Goal: Task Accomplishment & Management: Use online tool/utility

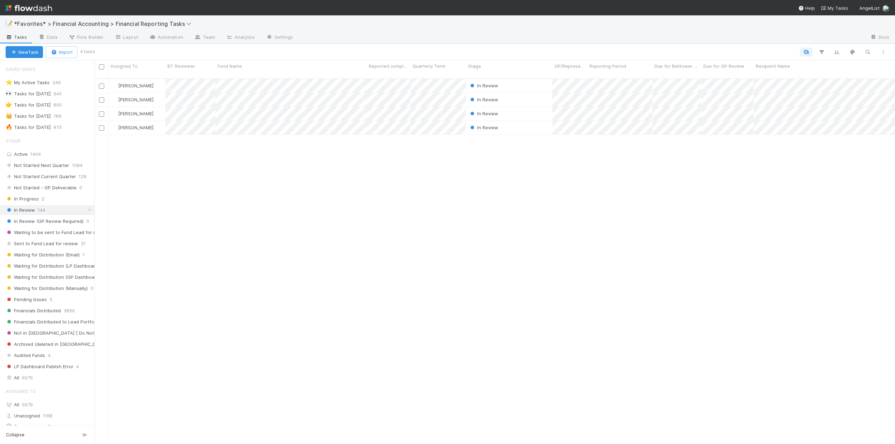
scroll to position [165, 0]
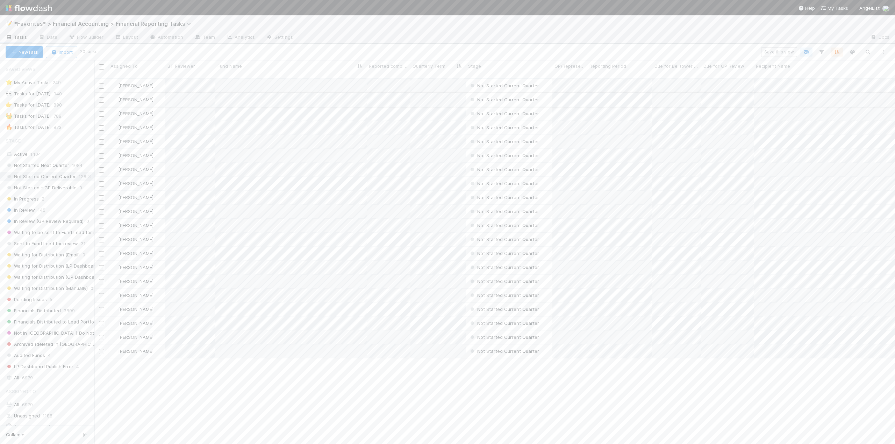
scroll to position [366, 795]
click at [868, 52] on icon "button" at bounding box center [867, 52] width 7 height 6
type input "not boring"
click at [306, 214] on div "[PERSON_NAME] Not Started Current Quarter [DATE] 2:03:48 AM [DATE] 2:02:41 AM 0…" at bounding box center [494, 264] width 800 height 371
click at [433, 91] on link "Edit" at bounding box center [433, 92] width 16 height 6
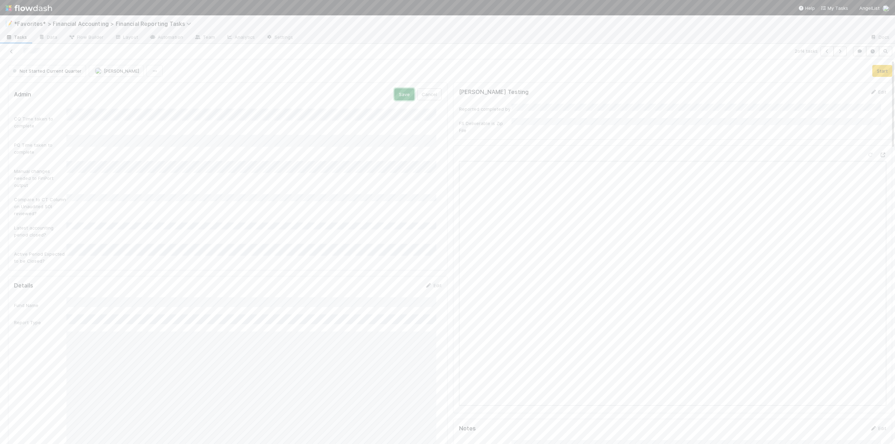
click at [394, 95] on button "Save" at bounding box center [404, 94] width 20 height 12
click at [435, 90] on link "Edit" at bounding box center [433, 92] width 16 height 6
click at [82, 174] on div "None" at bounding box center [252, 175] width 367 height 13
click at [87, 245] on div "Yes" at bounding box center [252, 250] width 367 height 13
click at [398, 94] on button "Save" at bounding box center [404, 94] width 20 height 12
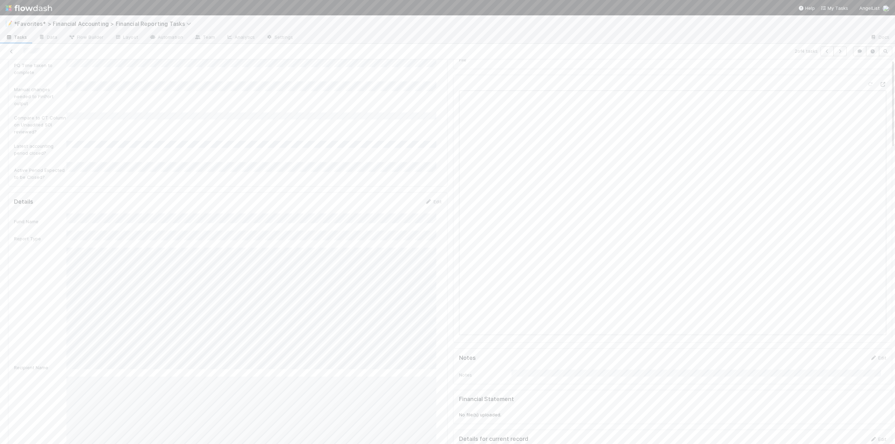
scroll to position [140, 0]
click at [432, 130] on link "Edit" at bounding box center [433, 133] width 16 height 6
click at [406, 164] on button "Save" at bounding box center [404, 170] width 20 height 12
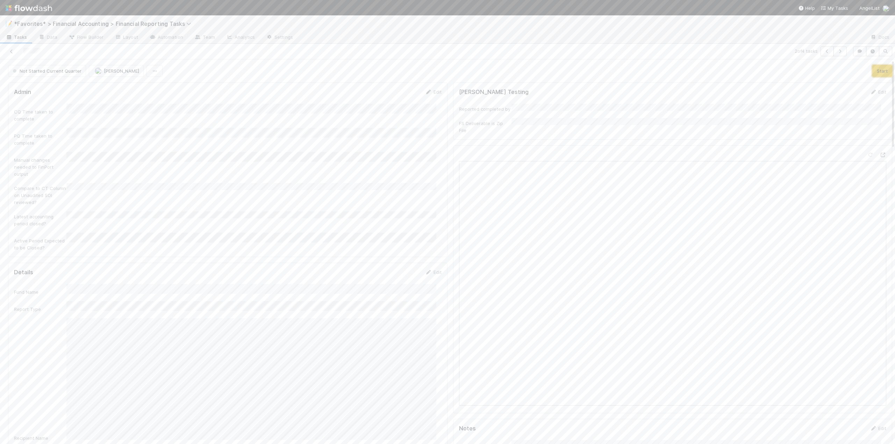
click at [872, 73] on button "Start" at bounding box center [882, 71] width 20 height 12
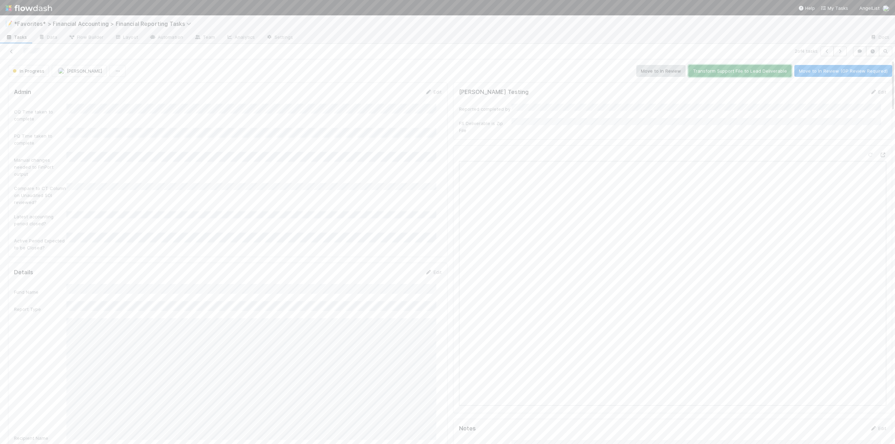
click at [742, 74] on button "Transform Support File to Lead Deliverable" at bounding box center [739, 71] width 103 height 12
click at [661, 72] on button "Move to In Review" at bounding box center [660, 71] width 49 height 12
click at [13, 52] on icon at bounding box center [11, 51] width 7 height 5
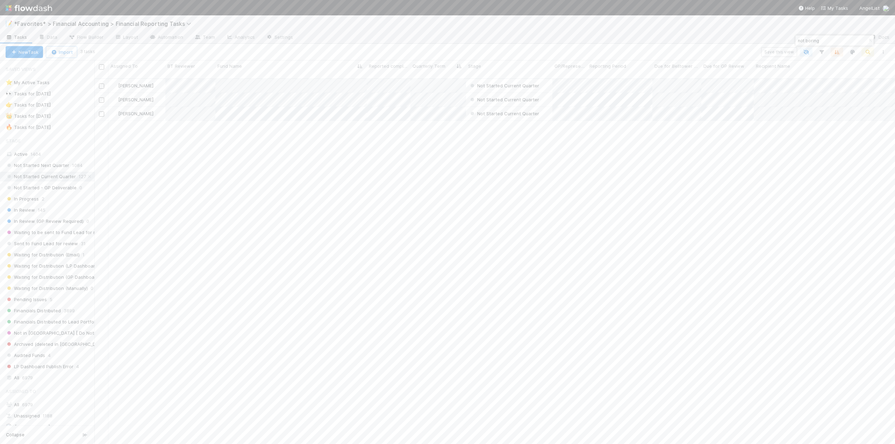
scroll to position [366, 795]
click at [872, 70] on button "Start" at bounding box center [882, 71] width 20 height 12
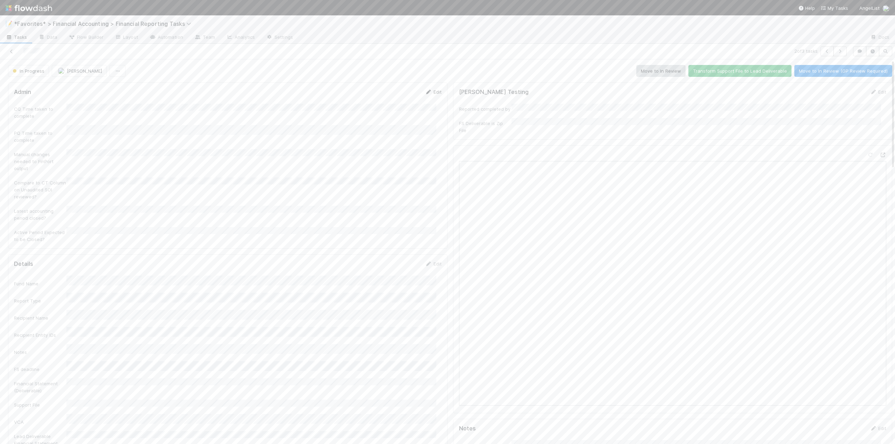
click at [431, 91] on link "Edit" at bounding box center [433, 92] width 16 height 6
click at [81, 174] on div "None" at bounding box center [252, 175] width 367 height 13
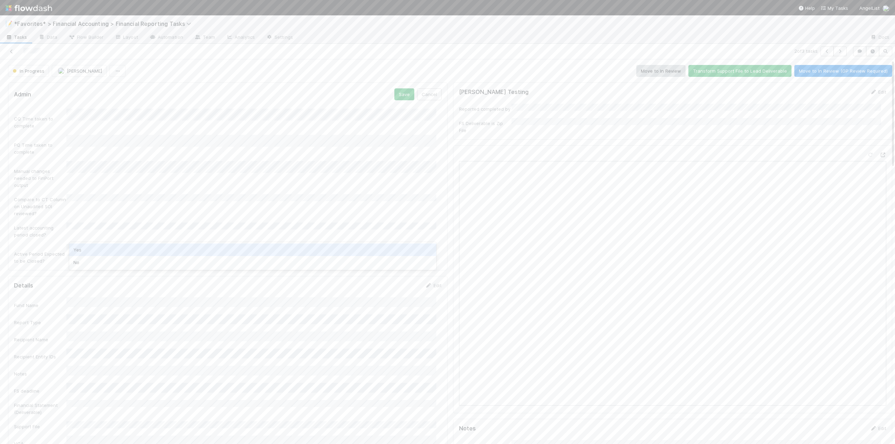
click at [86, 252] on div "Yes" at bounding box center [252, 250] width 367 height 13
click at [394, 95] on button "Save" at bounding box center [404, 94] width 20 height 12
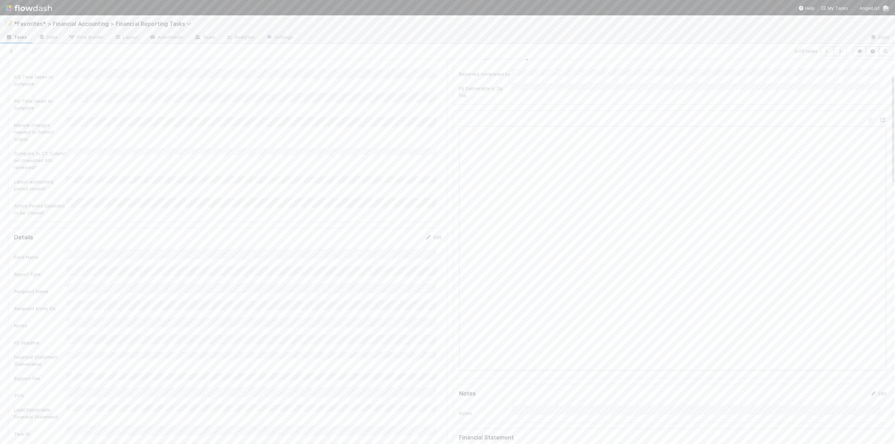
scroll to position [70, 0]
click at [429, 200] on link "Edit" at bounding box center [433, 203] width 16 height 6
click at [397, 199] on button "Save" at bounding box center [404, 205] width 20 height 12
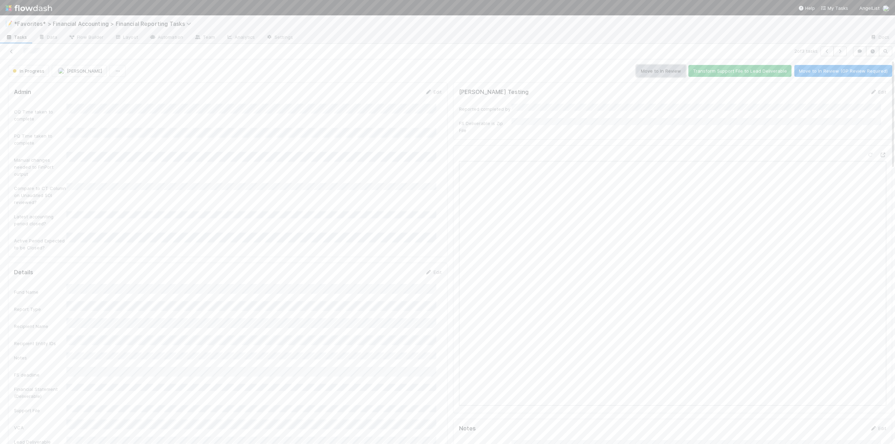
click at [642, 73] on button "Move to In Review" at bounding box center [660, 71] width 49 height 12
click at [12, 53] on icon at bounding box center [11, 51] width 7 height 5
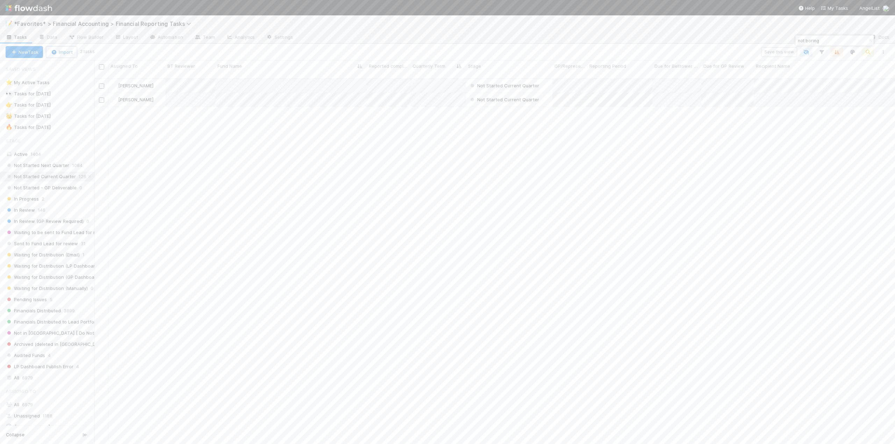
scroll to position [366, 795]
click at [873, 73] on button "Start" at bounding box center [882, 71] width 20 height 12
click at [434, 93] on link "Edit" at bounding box center [433, 92] width 16 height 6
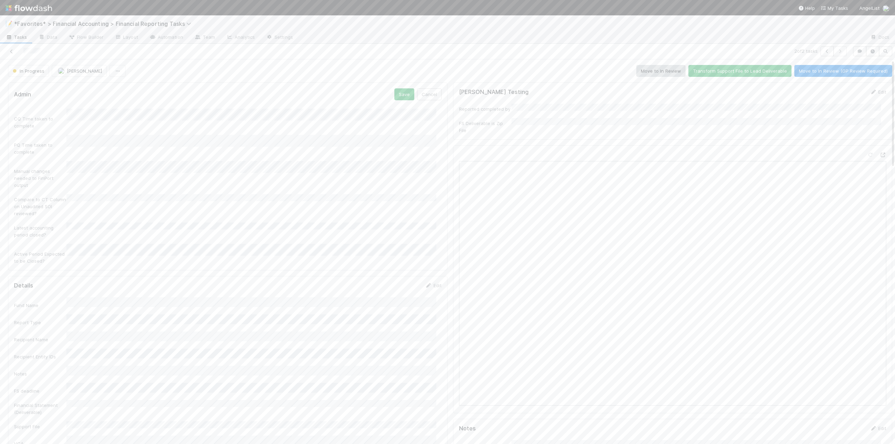
click at [114, 107] on form "Admin Save Cancel CQ Time taken to complete PQ Time taken to complete Manual ch…" at bounding box center [227, 176] width 427 height 176
click at [91, 175] on div "None" at bounding box center [252, 175] width 367 height 13
click at [87, 244] on div "Yes" at bounding box center [252, 250] width 367 height 13
click at [396, 91] on button "Save" at bounding box center [404, 94] width 20 height 12
click at [430, 269] on link "Edit" at bounding box center [433, 272] width 16 height 6
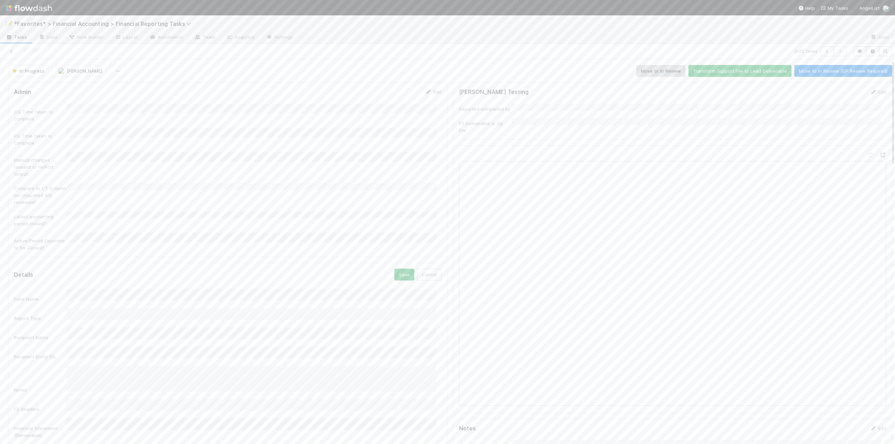
click at [60, 366] on div "Notes" at bounding box center [227, 380] width 427 height 28
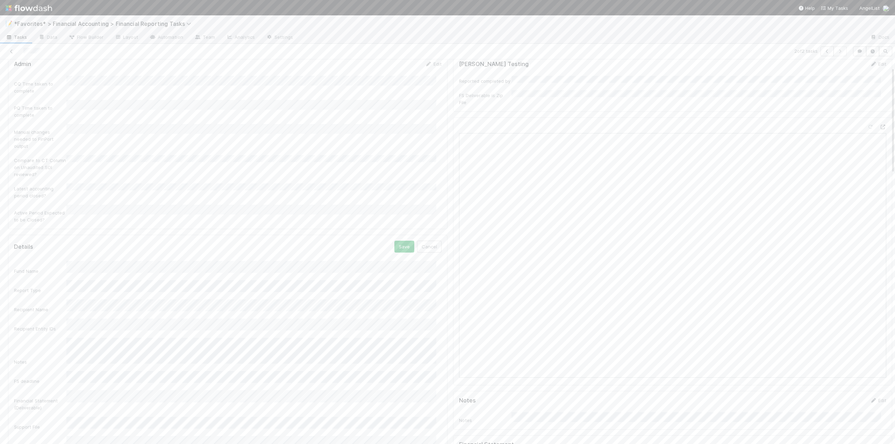
scroll to position [70, 0]
click at [400, 199] on button "Save" at bounding box center [404, 205] width 20 height 12
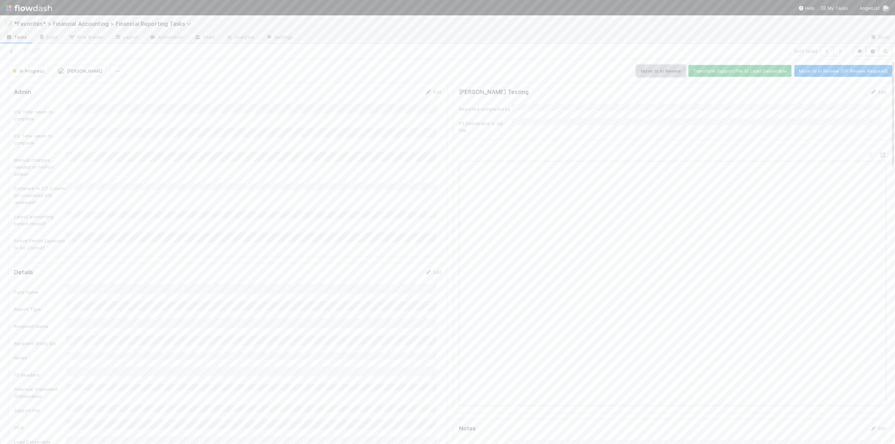
click at [656, 73] on button "Move to In Review" at bounding box center [660, 71] width 49 height 12
click at [11, 51] on icon at bounding box center [11, 51] width 7 height 5
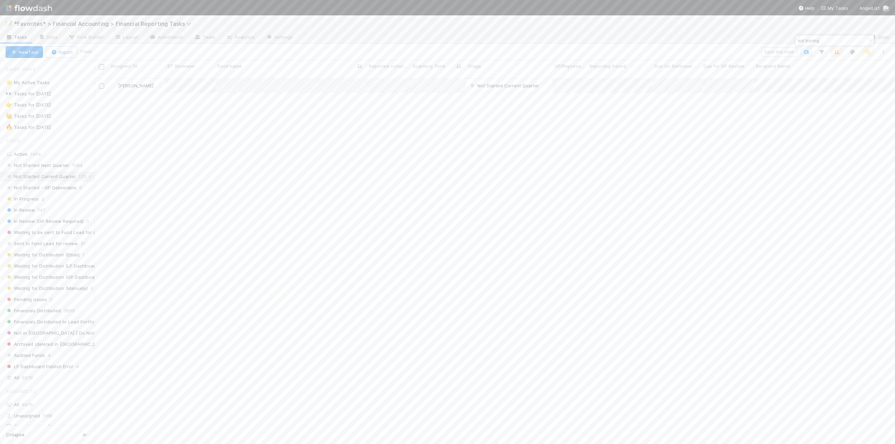
scroll to position [366, 795]
click at [436, 93] on link "Edit" at bounding box center [433, 92] width 16 height 6
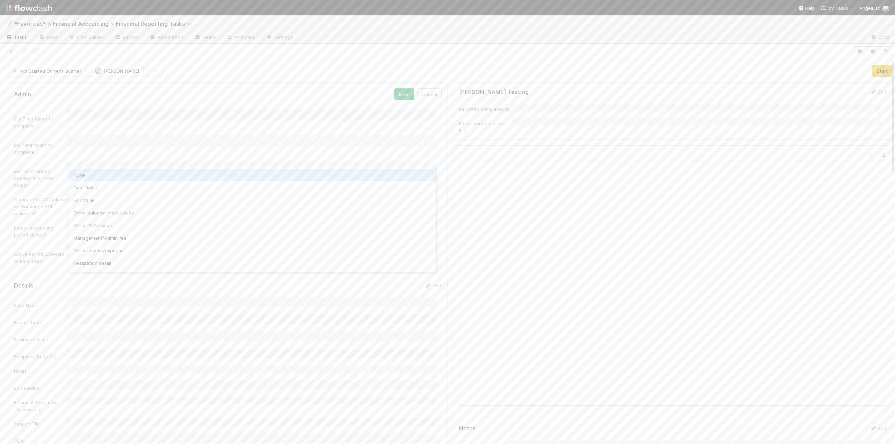
click at [87, 176] on div "None" at bounding box center [252, 175] width 367 height 13
click at [73, 223] on div "Latest accounting period closed?" at bounding box center [227, 231] width 427 height 16
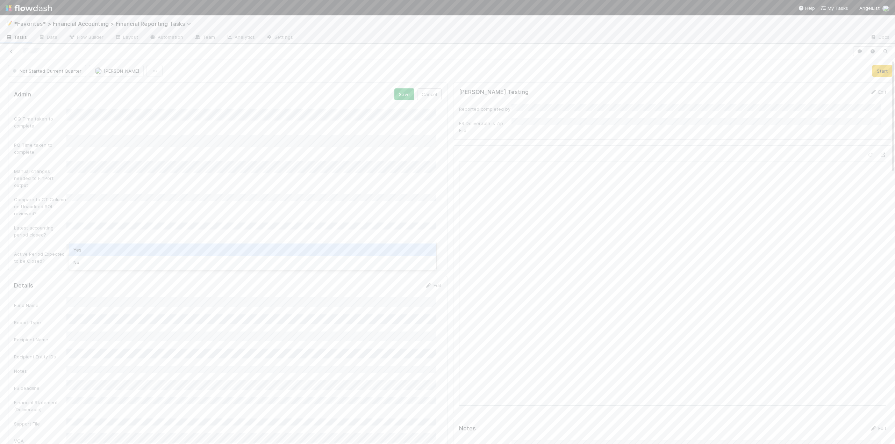
click at [87, 247] on div "Yes" at bounding box center [252, 250] width 367 height 13
click at [394, 97] on button "Save" at bounding box center [404, 94] width 20 height 12
click at [872, 72] on button "Start" at bounding box center [882, 71] width 20 height 12
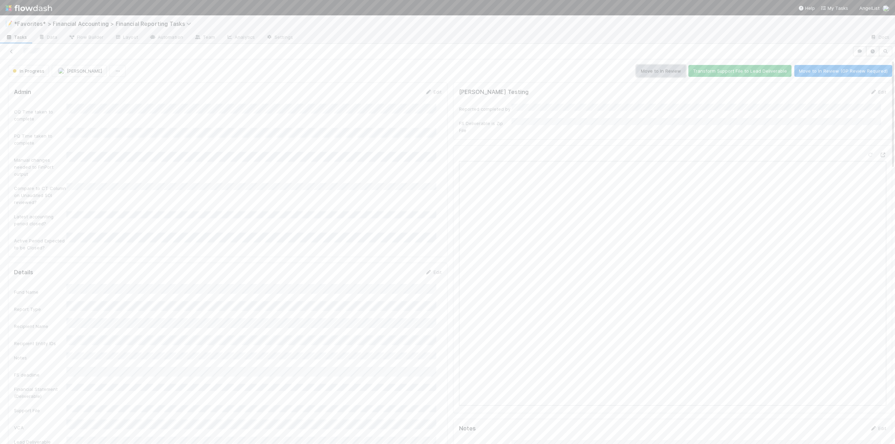
drag, startPoint x: 644, startPoint y: 73, endPoint x: 638, endPoint y: 75, distance: 6.6
click at [644, 73] on button "Move to In Review" at bounding box center [660, 71] width 49 height 12
click at [12, 52] on icon at bounding box center [11, 51] width 7 height 5
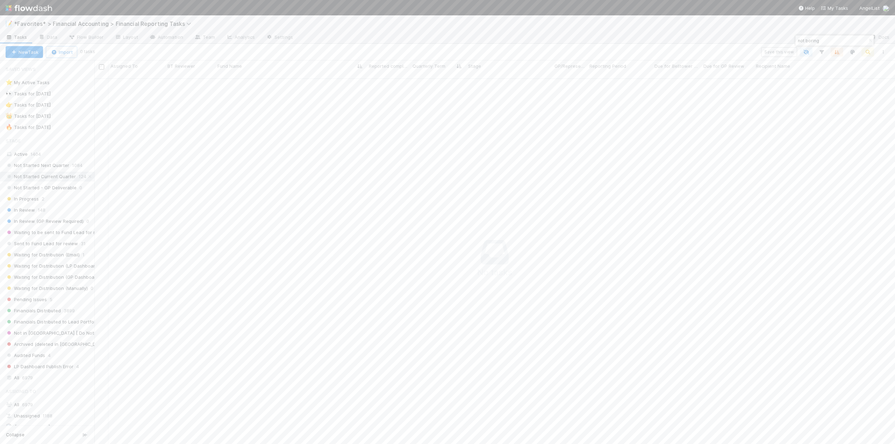
scroll to position [361, 795]
click at [19, 213] on span "In Review" at bounding box center [20, 210] width 29 height 9
click at [870, 41] on icon "button" at bounding box center [870, 40] width 7 height 4
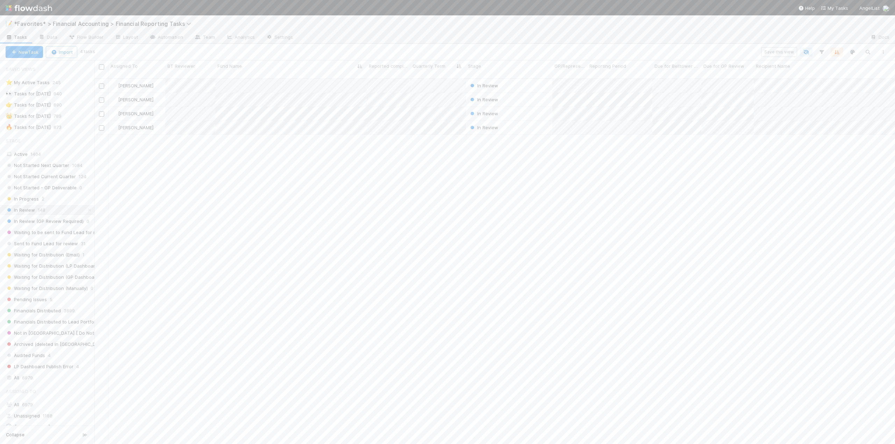
scroll to position [366, 795]
click at [47, 179] on span "Not Started Current Quarter" at bounding box center [41, 176] width 70 height 9
click at [34, 244] on span "Sent to Fund Lead for review" at bounding box center [42, 243] width 72 height 9
